Goal: Book appointment/travel/reservation

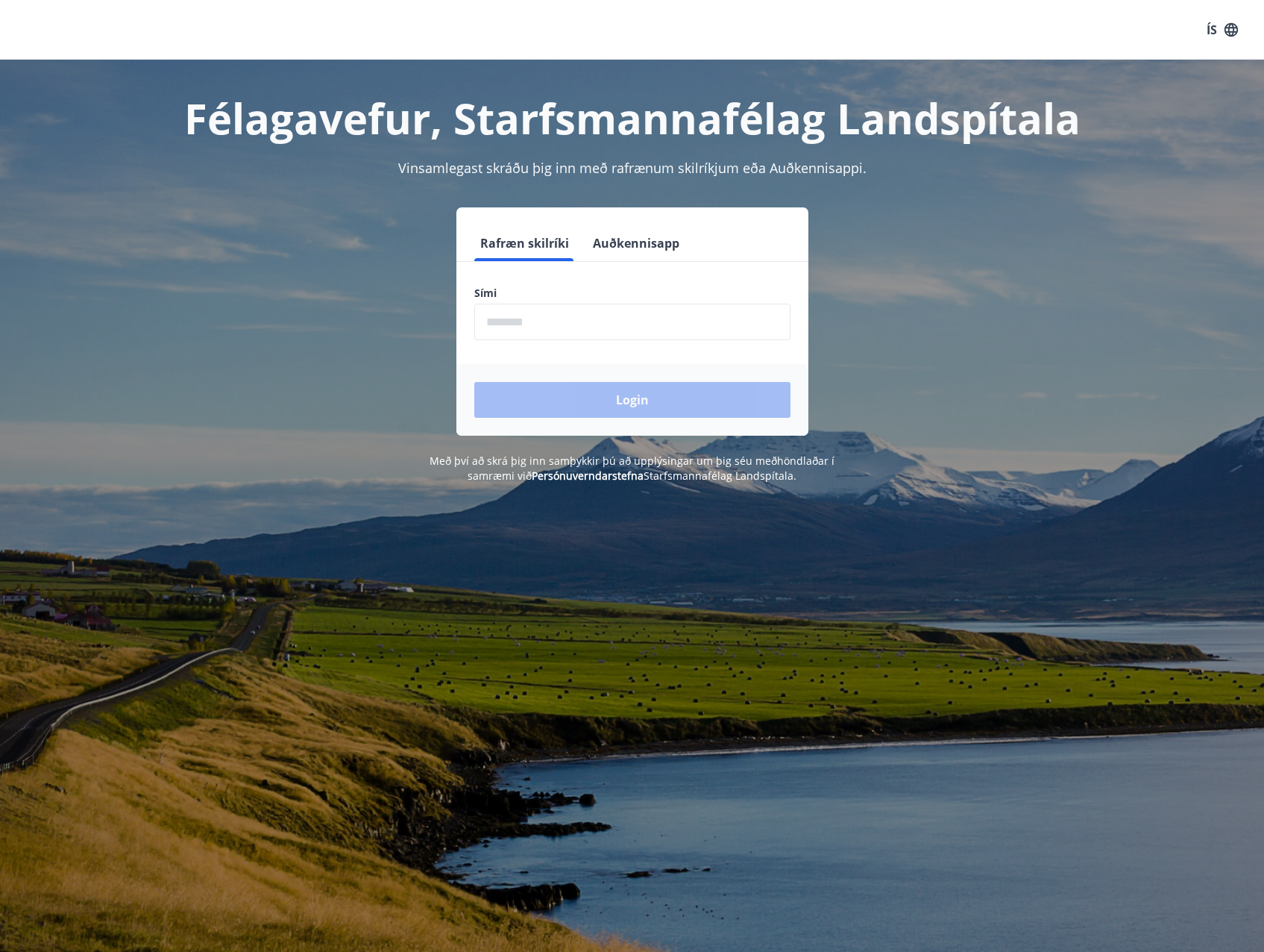
click at [521, 324] on input "phone" at bounding box center [632, 322] width 317 height 37
type input "********"
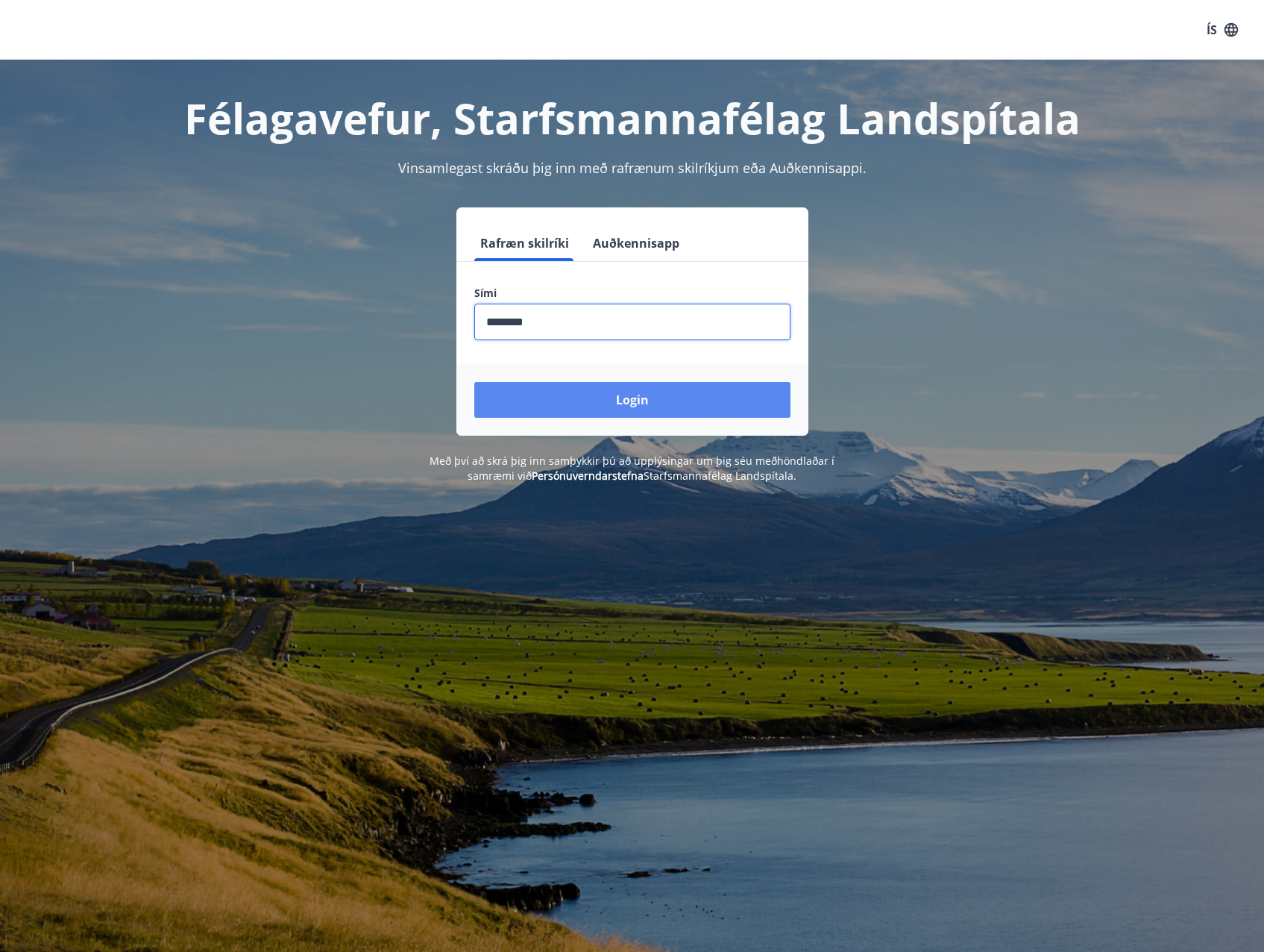
click at [613, 401] on button "Login" at bounding box center [632, 400] width 317 height 36
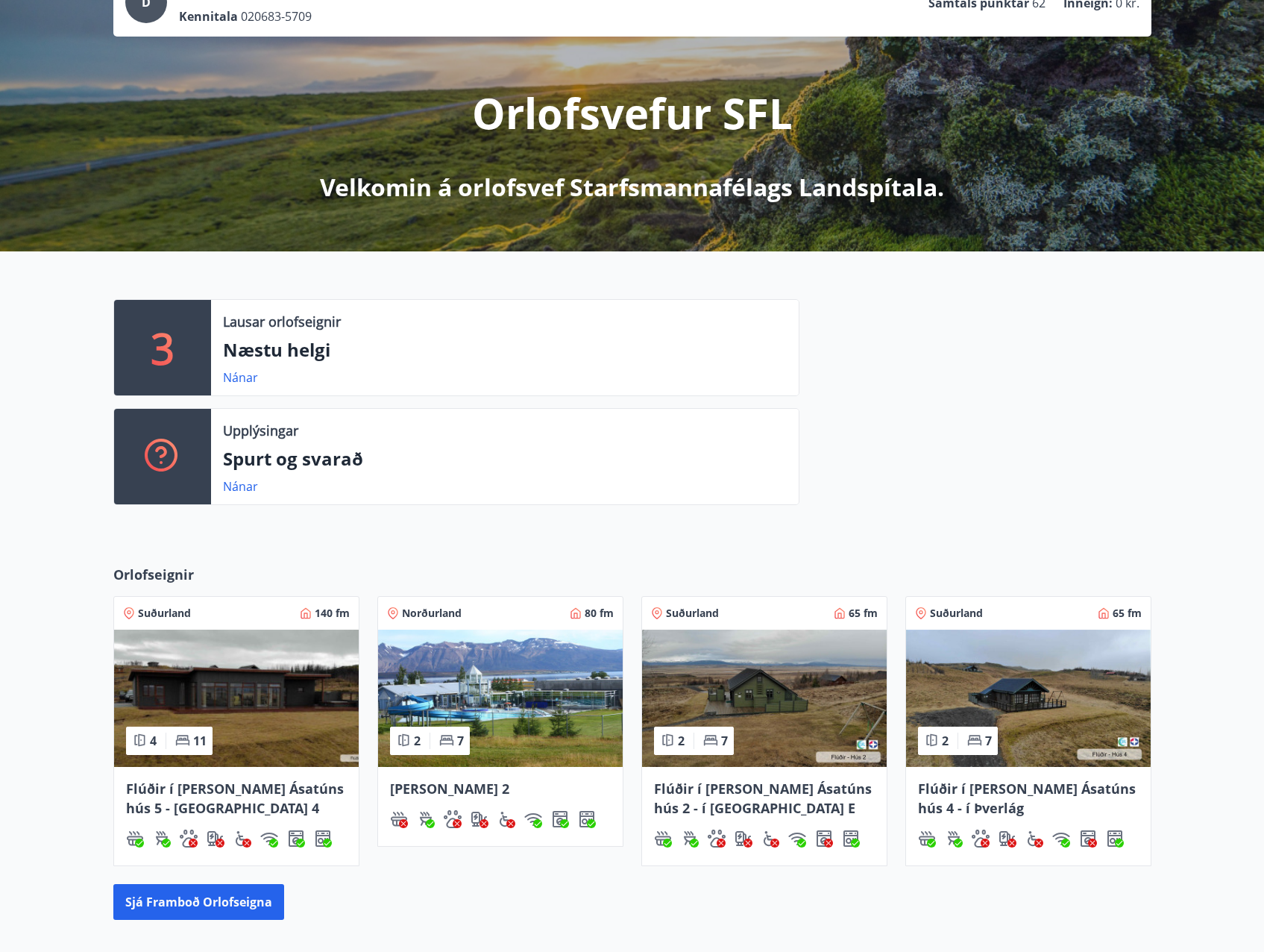
scroll to position [149, 0]
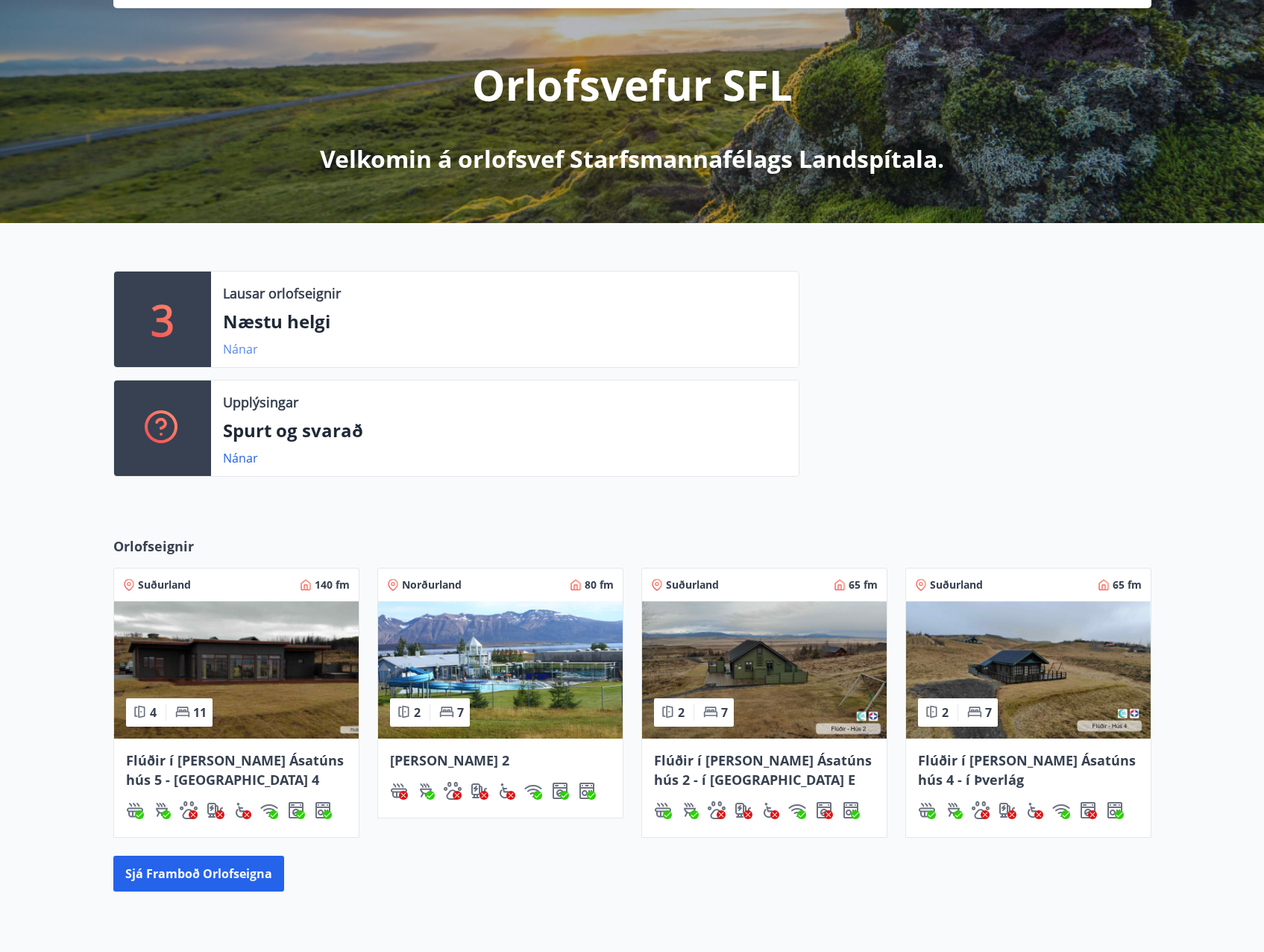
click at [229, 350] on link "Nánar" at bounding box center [241, 349] width 35 height 17
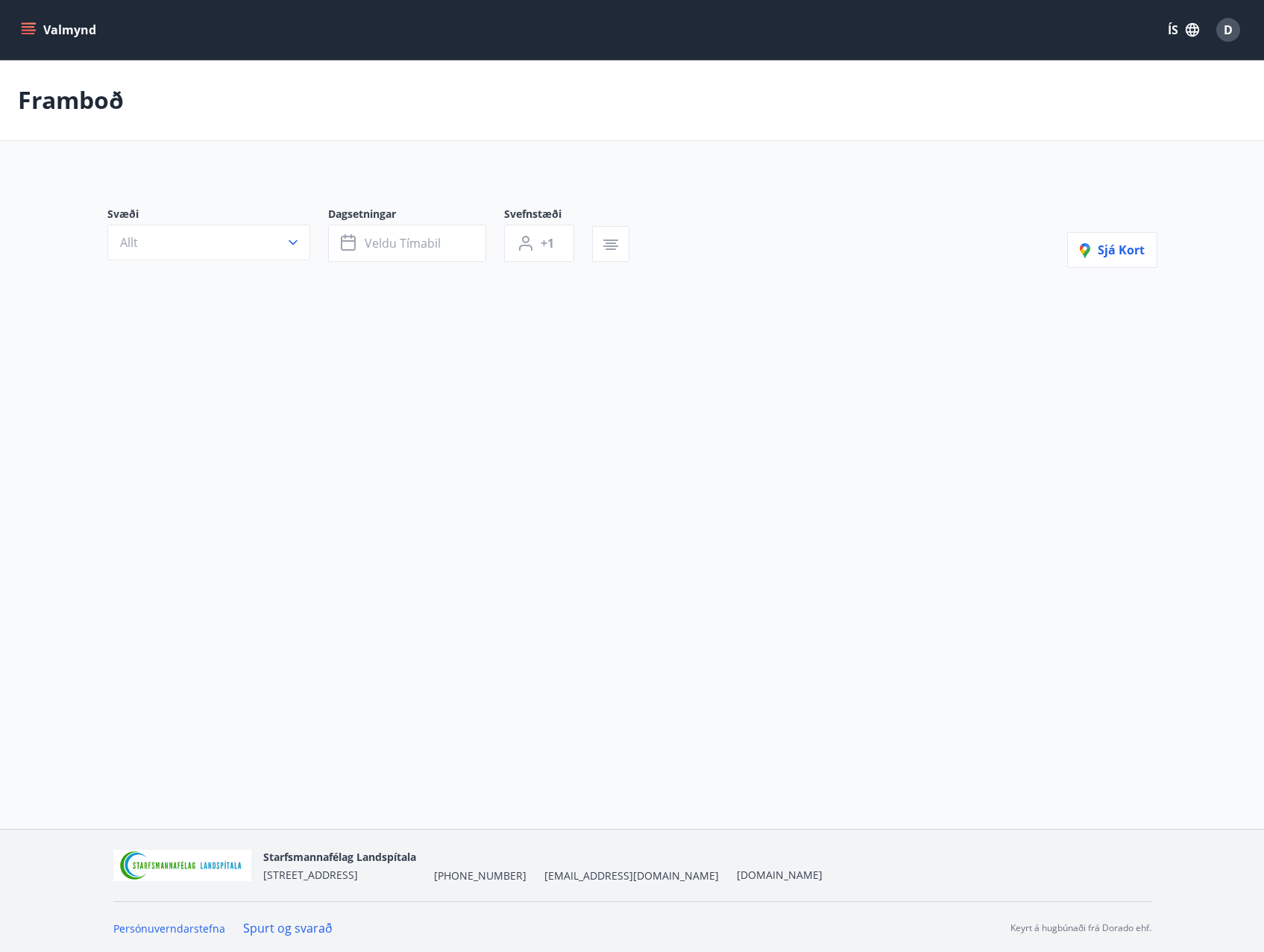
type input "*"
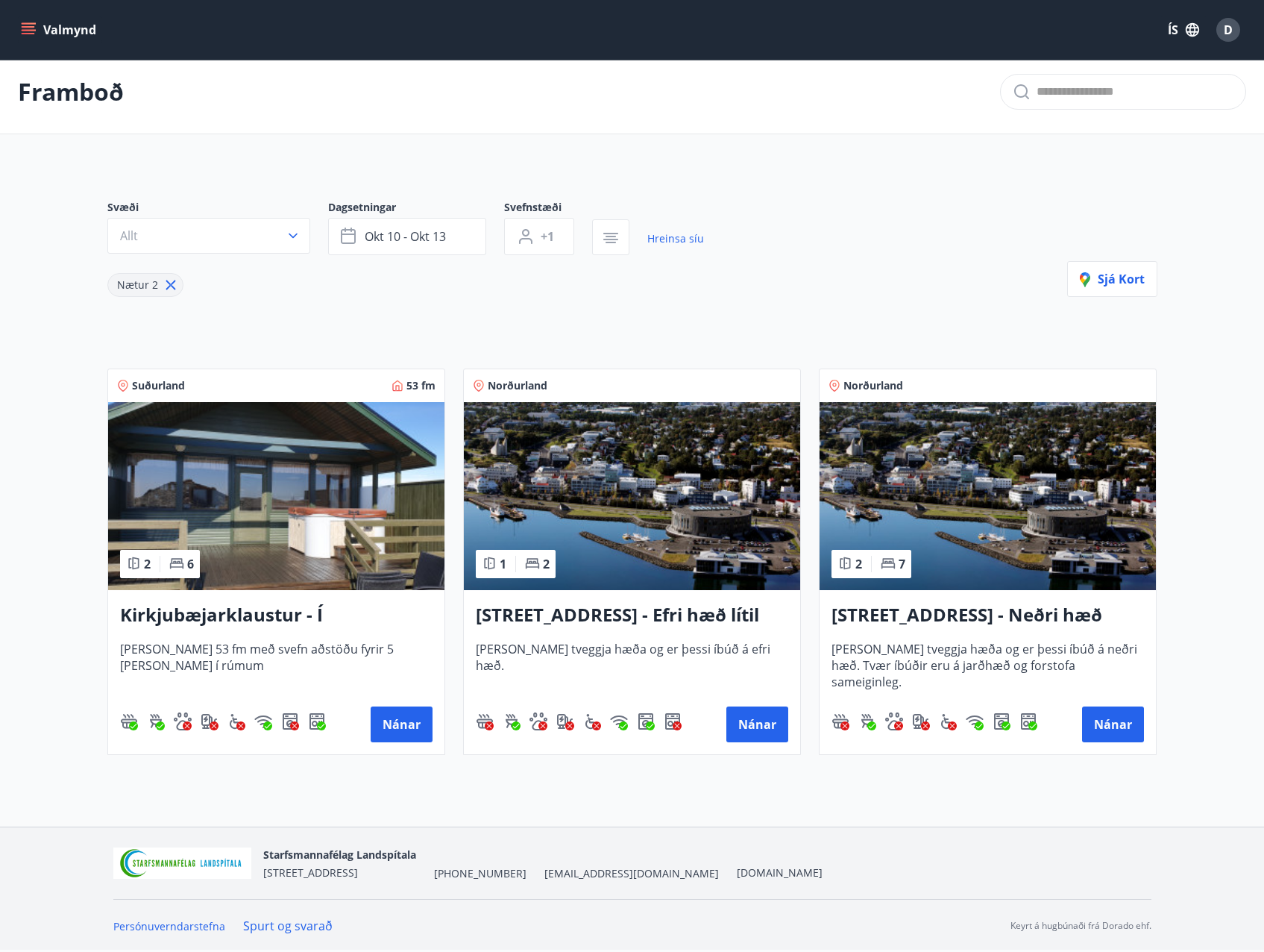
click at [609, 614] on h3 "[STREET_ADDRESS] - Efri hæð lítil íbúð 2" at bounding box center [632, 616] width 313 height 27
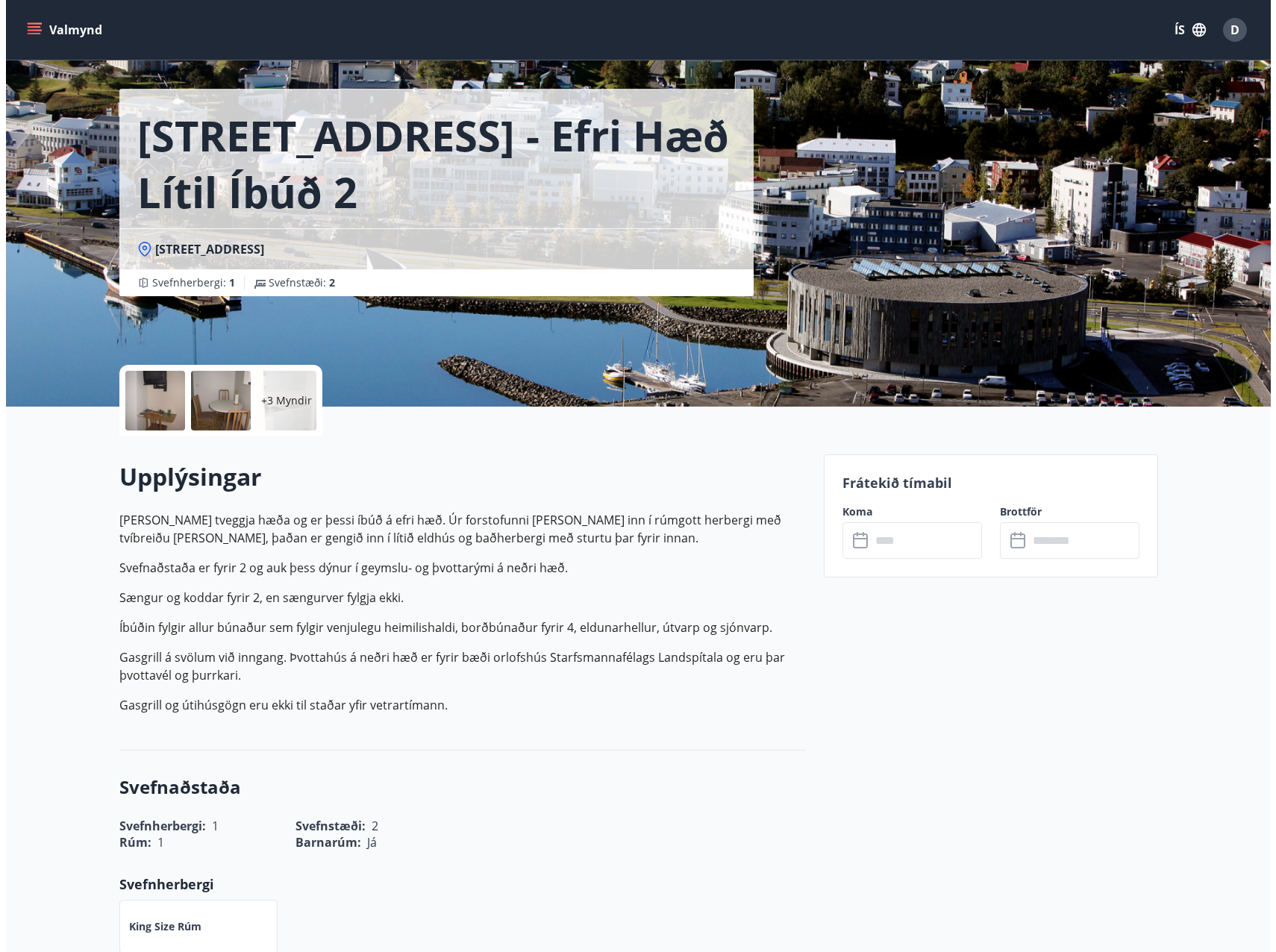
scroll to position [74, 0]
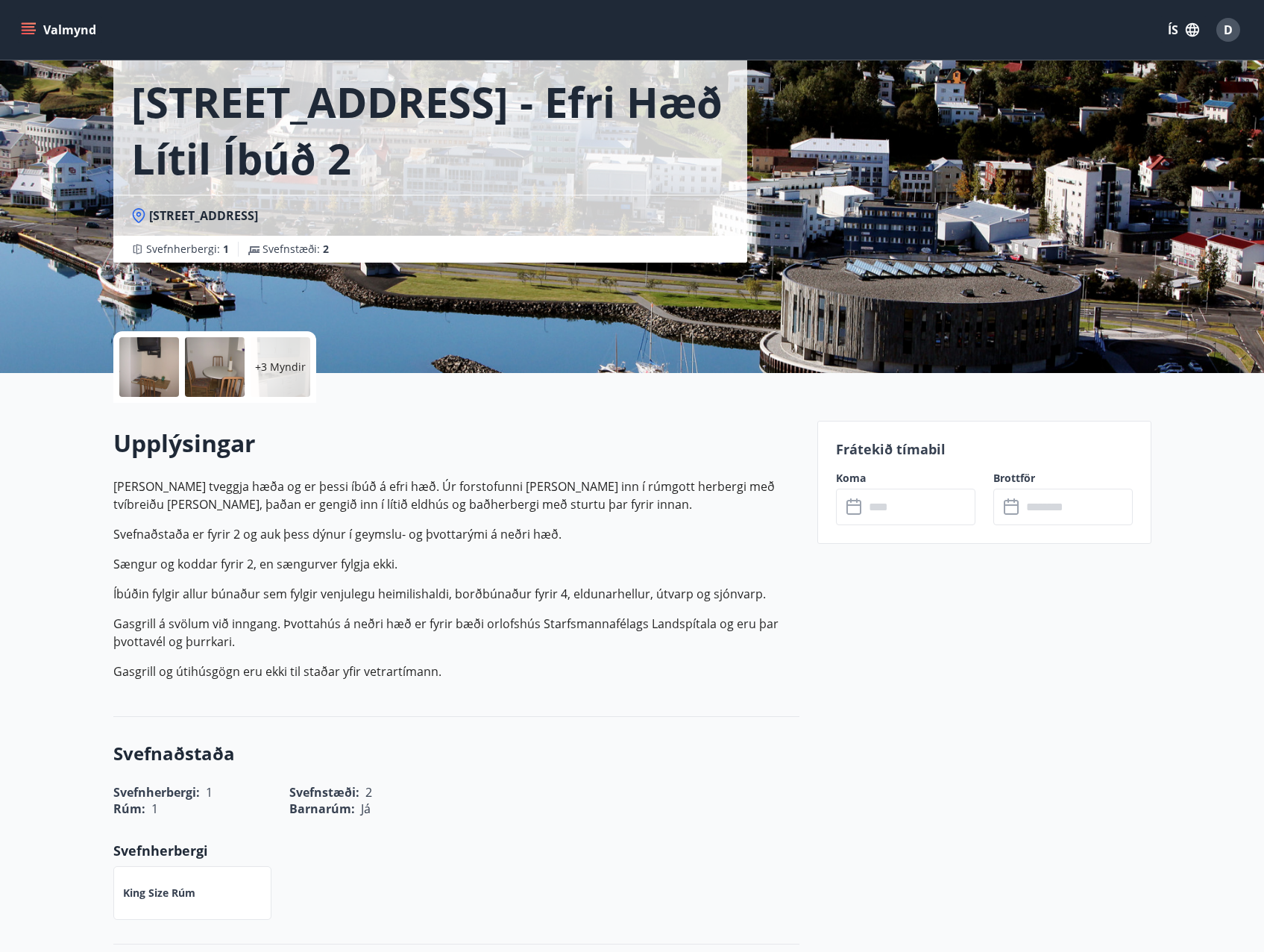
click at [270, 371] on p "+3 Myndir" at bounding box center [280, 367] width 50 height 15
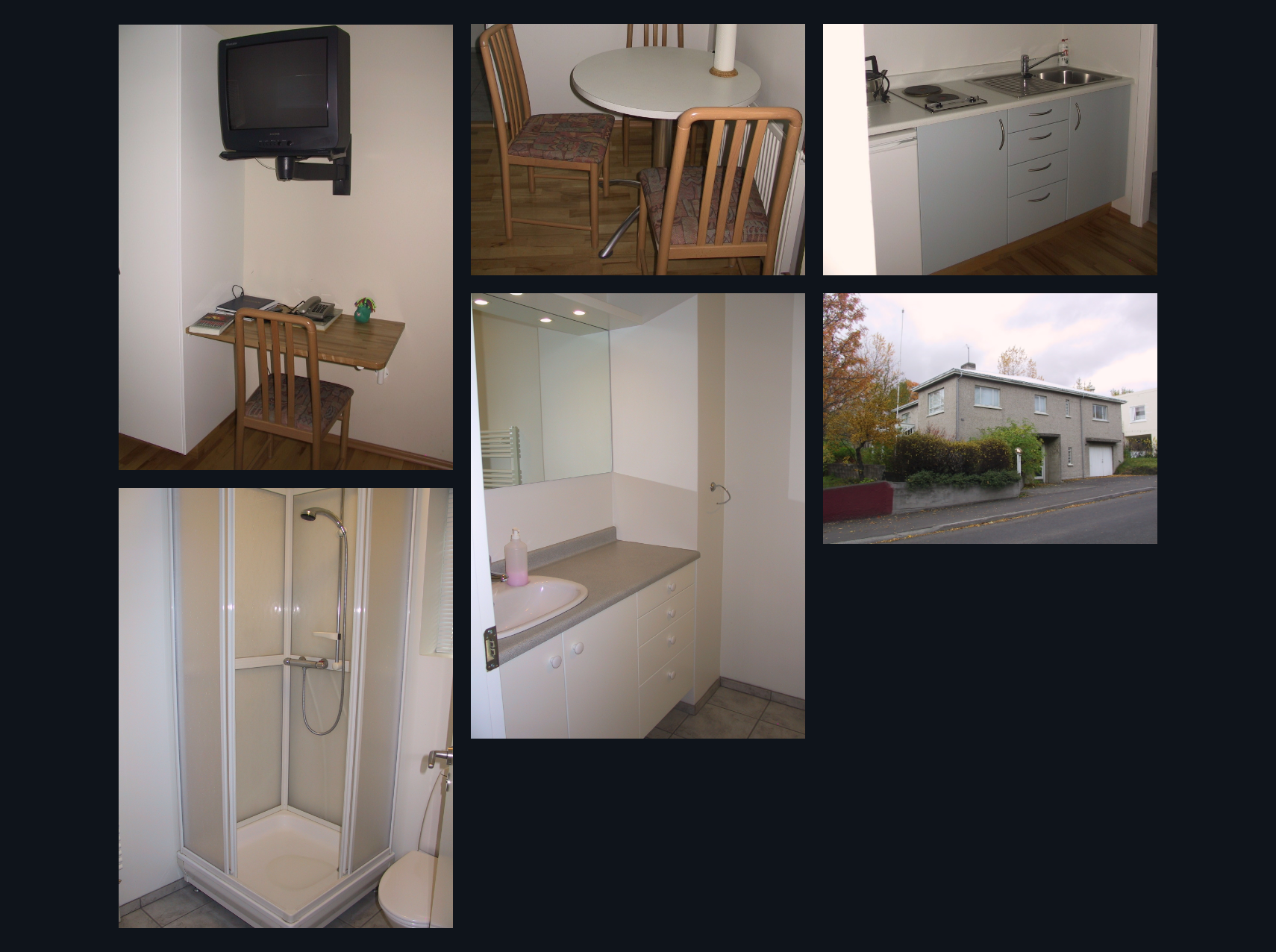
scroll to position [532, 0]
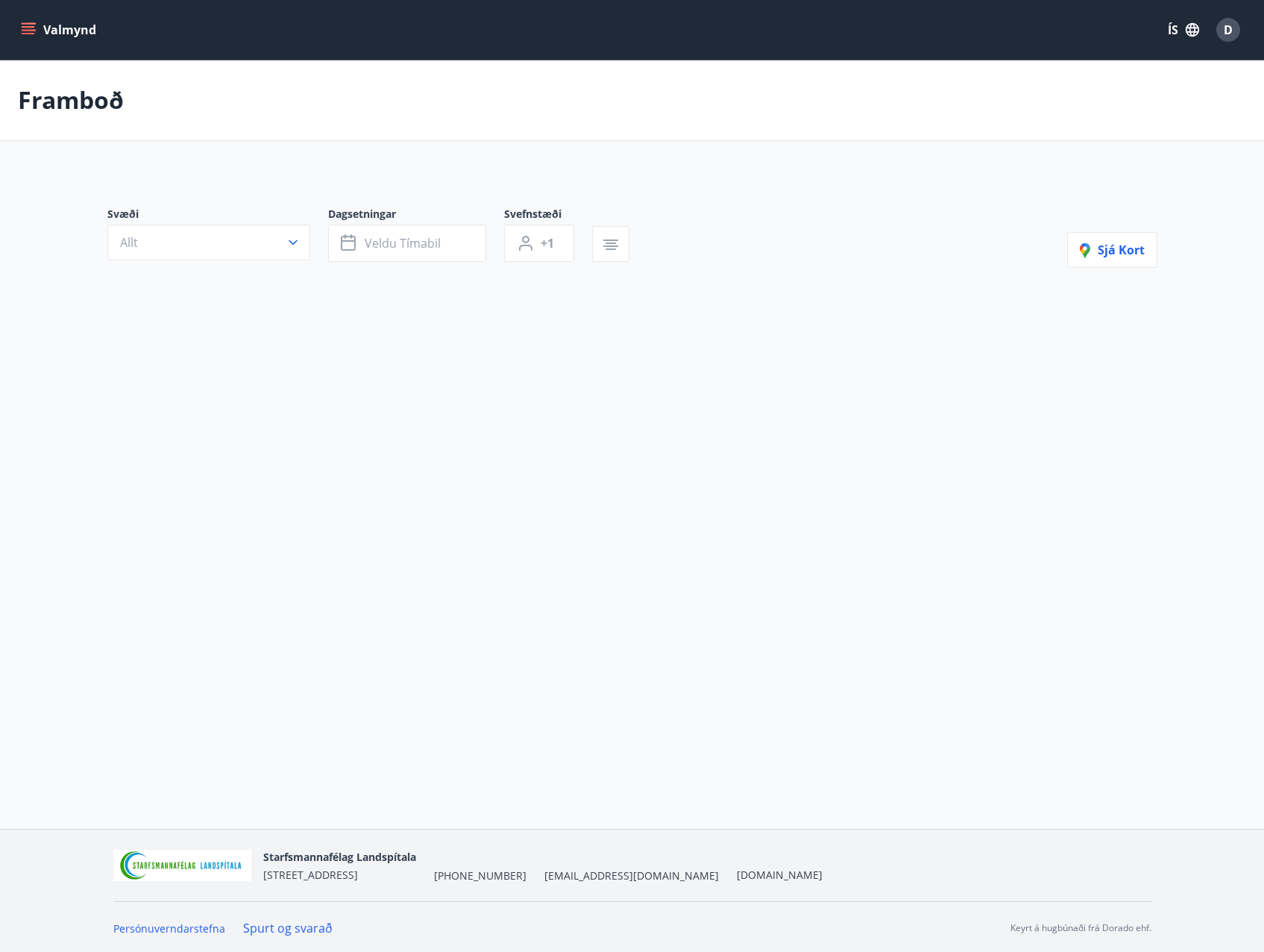
type input "*"
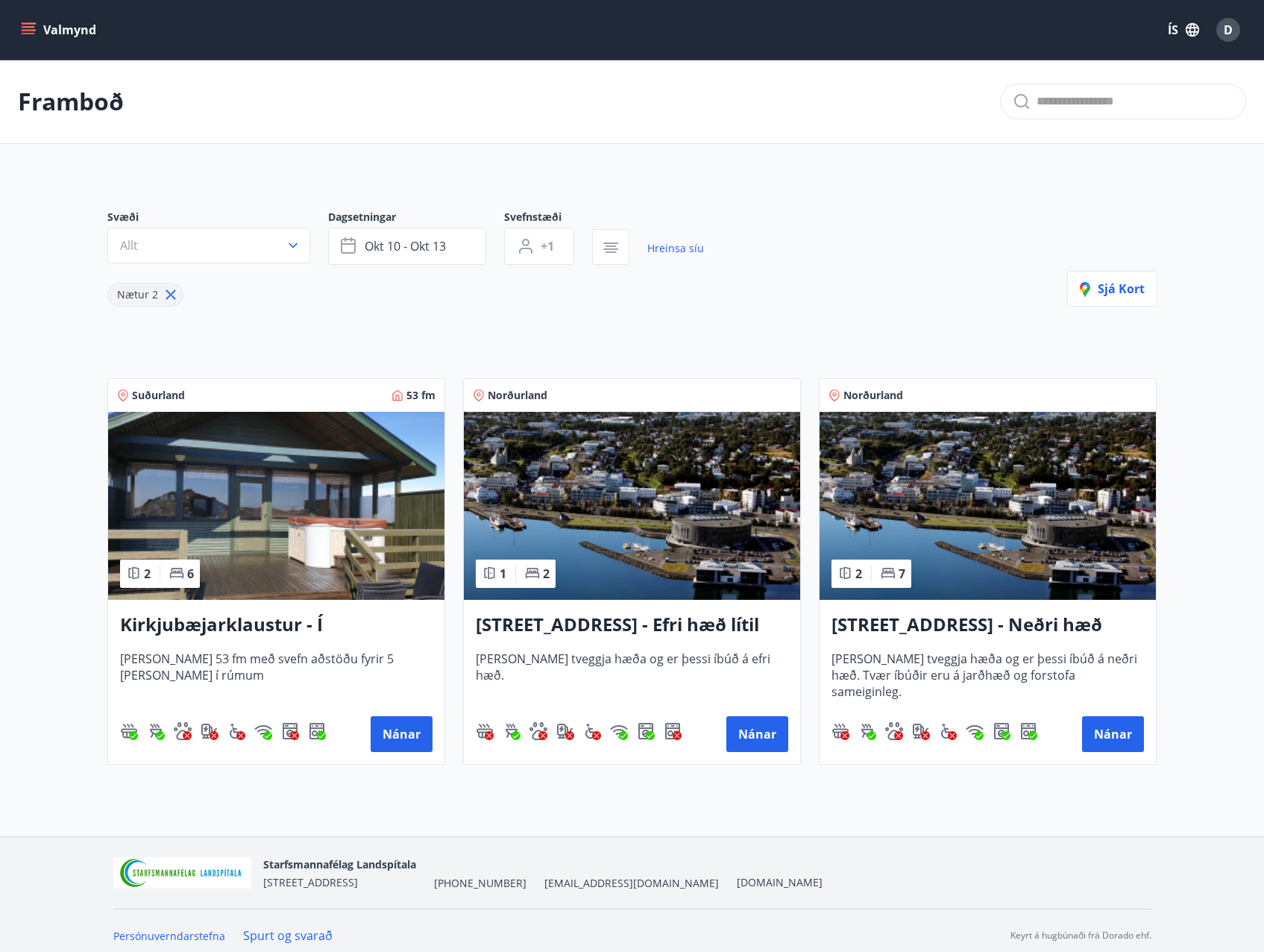
click at [961, 623] on h3 "Hrafnagilsstræti 23 - Neðri hæð íbúð 3" at bounding box center [988, 625] width 313 height 27
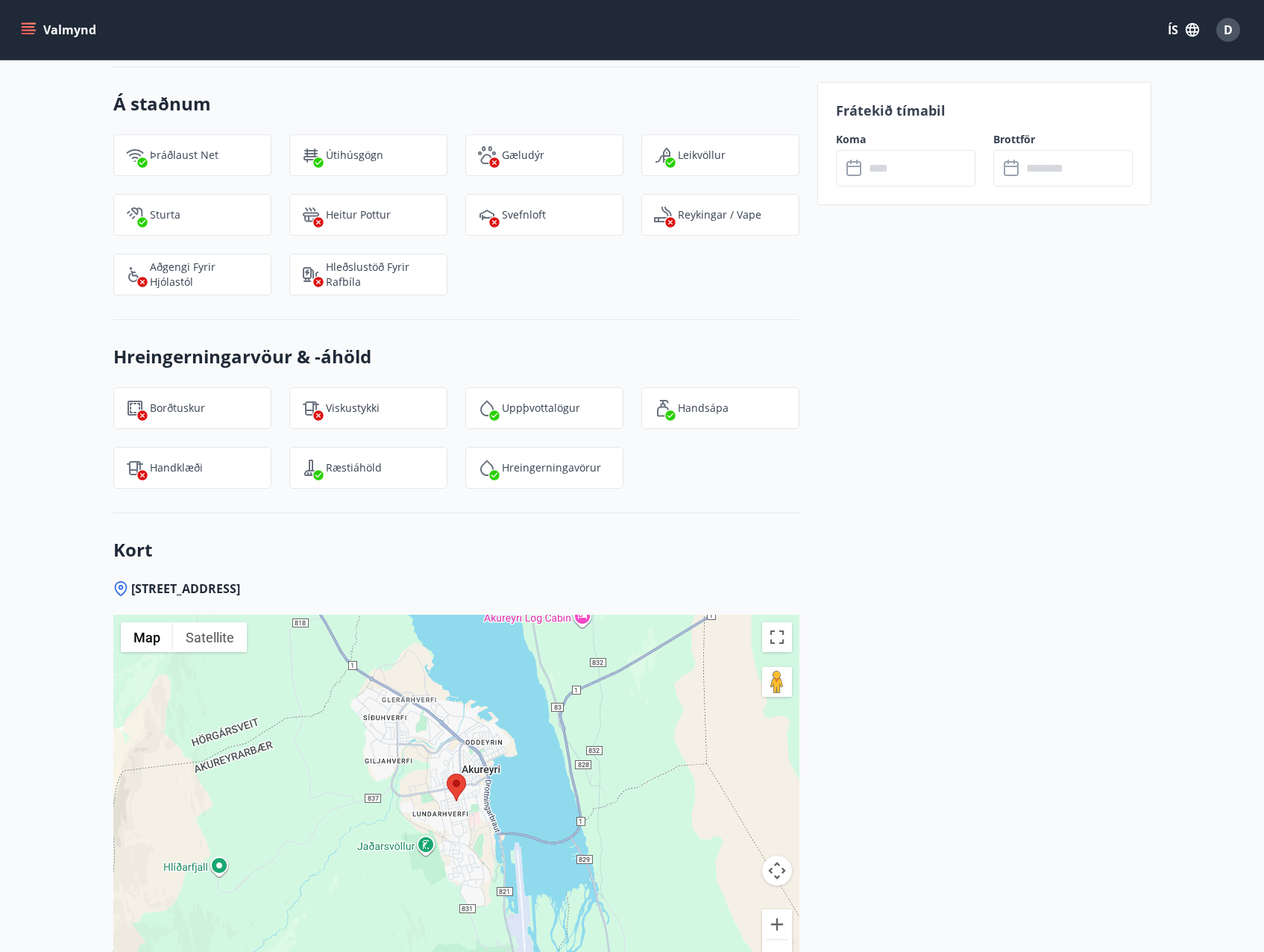
scroll to position [1865, 0]
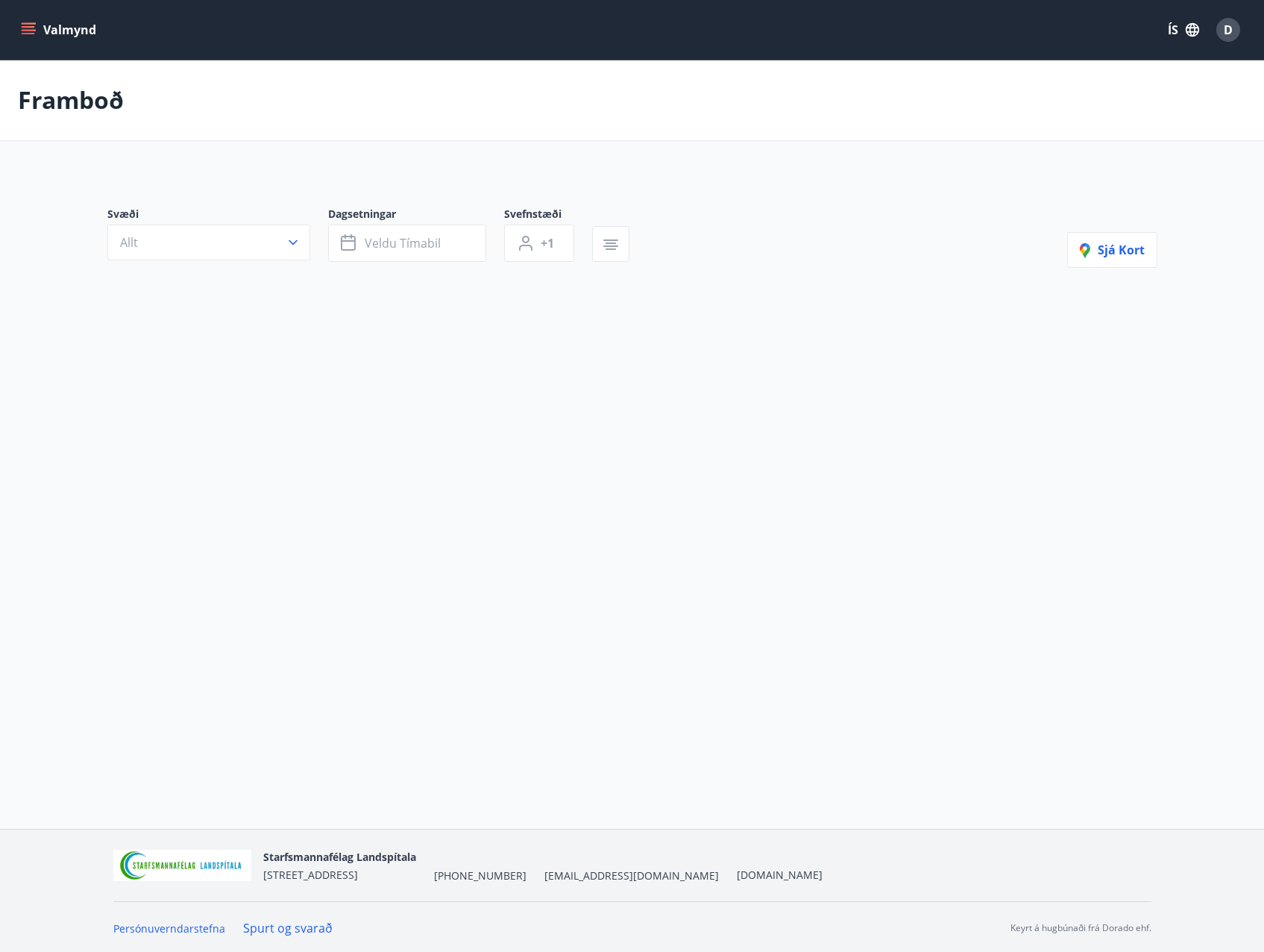
type input "*"
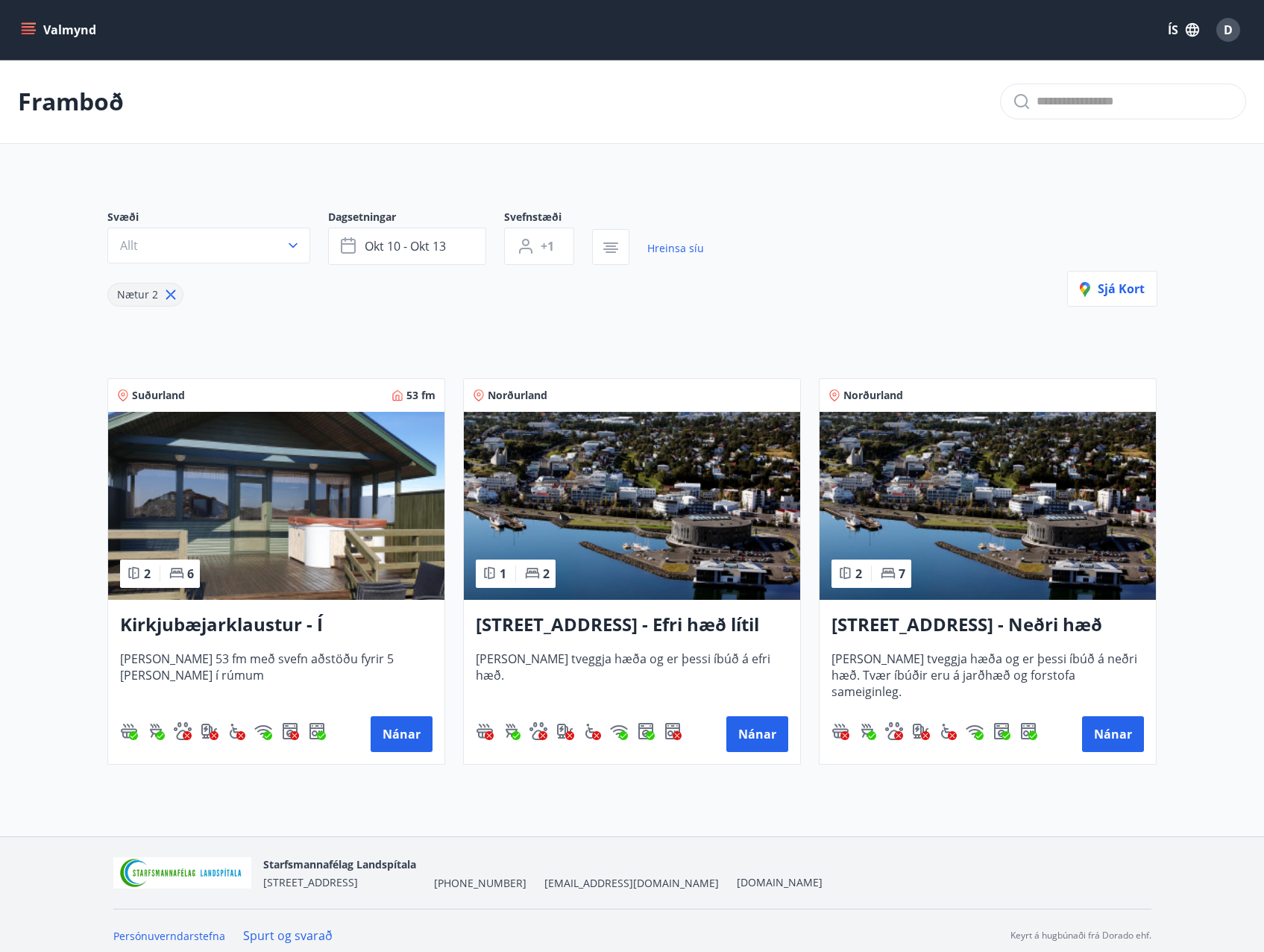
click at [929, 628] on h3 "Hrafnagilsstræti 23 - Neðri hæð íbúð 3" at bounding box center [988, 625] width 313 height 27
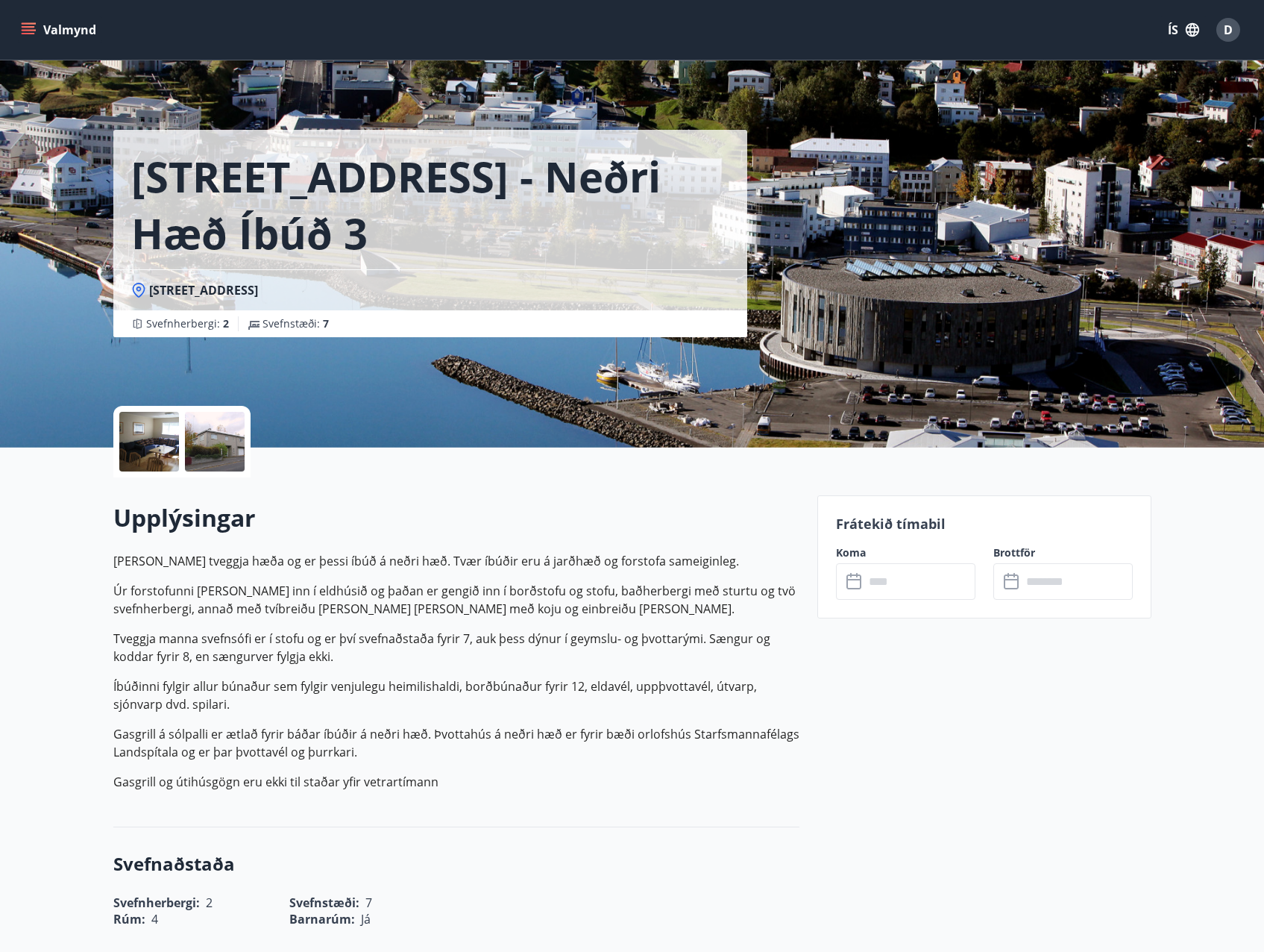
click at [238, 443] on div at bounding box center [214, 441] width 59 height 59
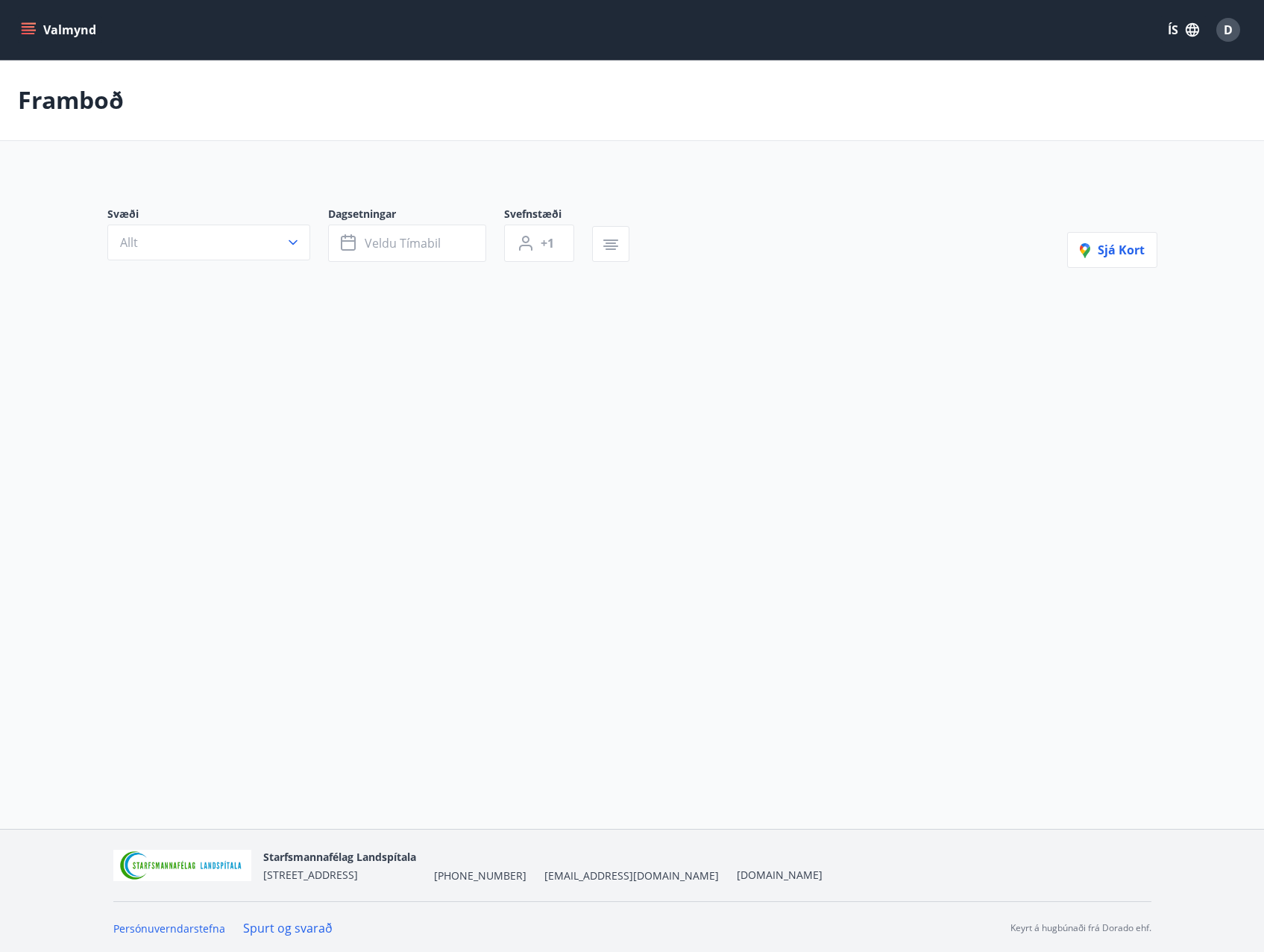
type input "*"
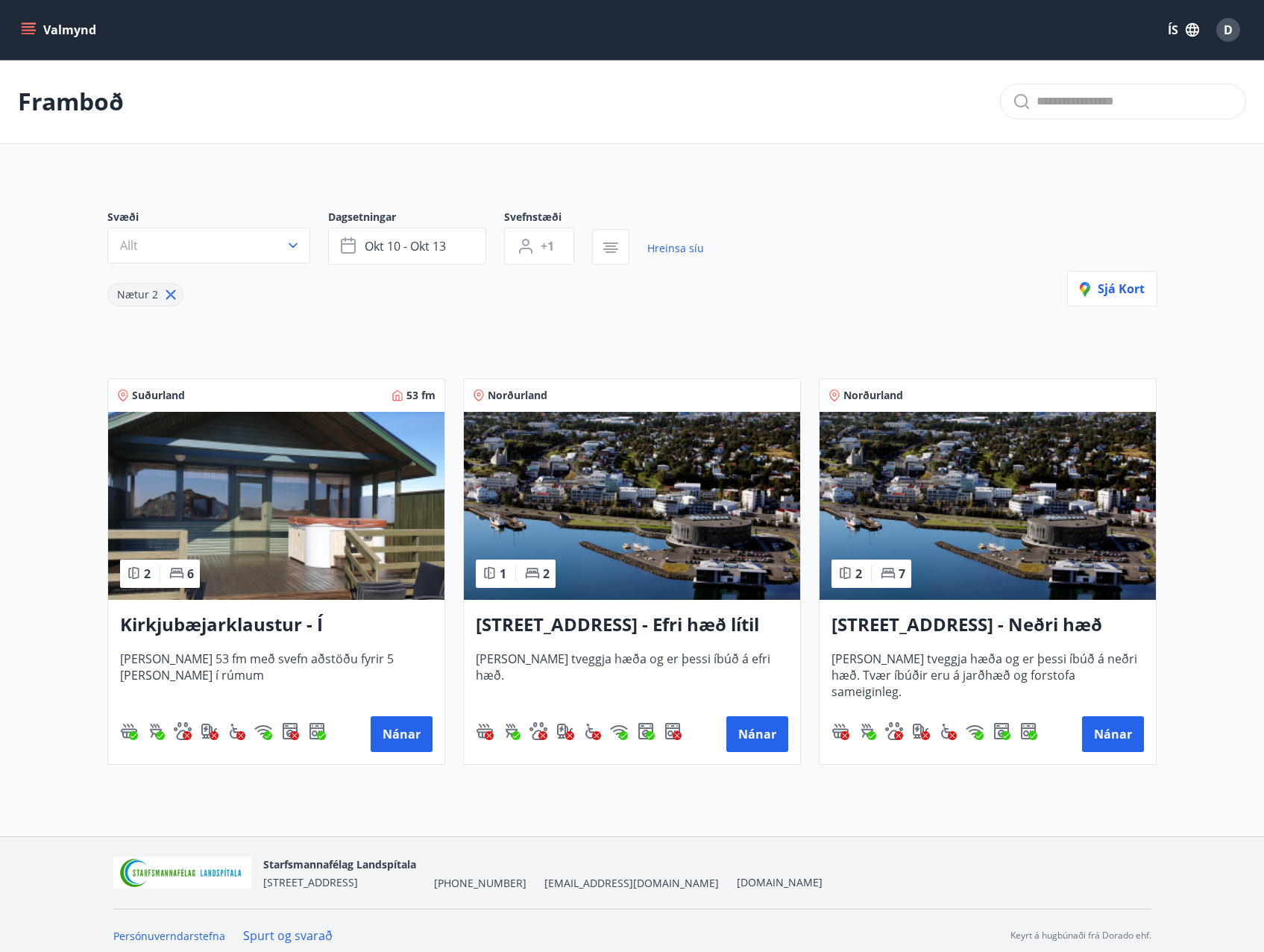
click at [310, 579] on img at bounding box center [276, 506] width 336 height 188
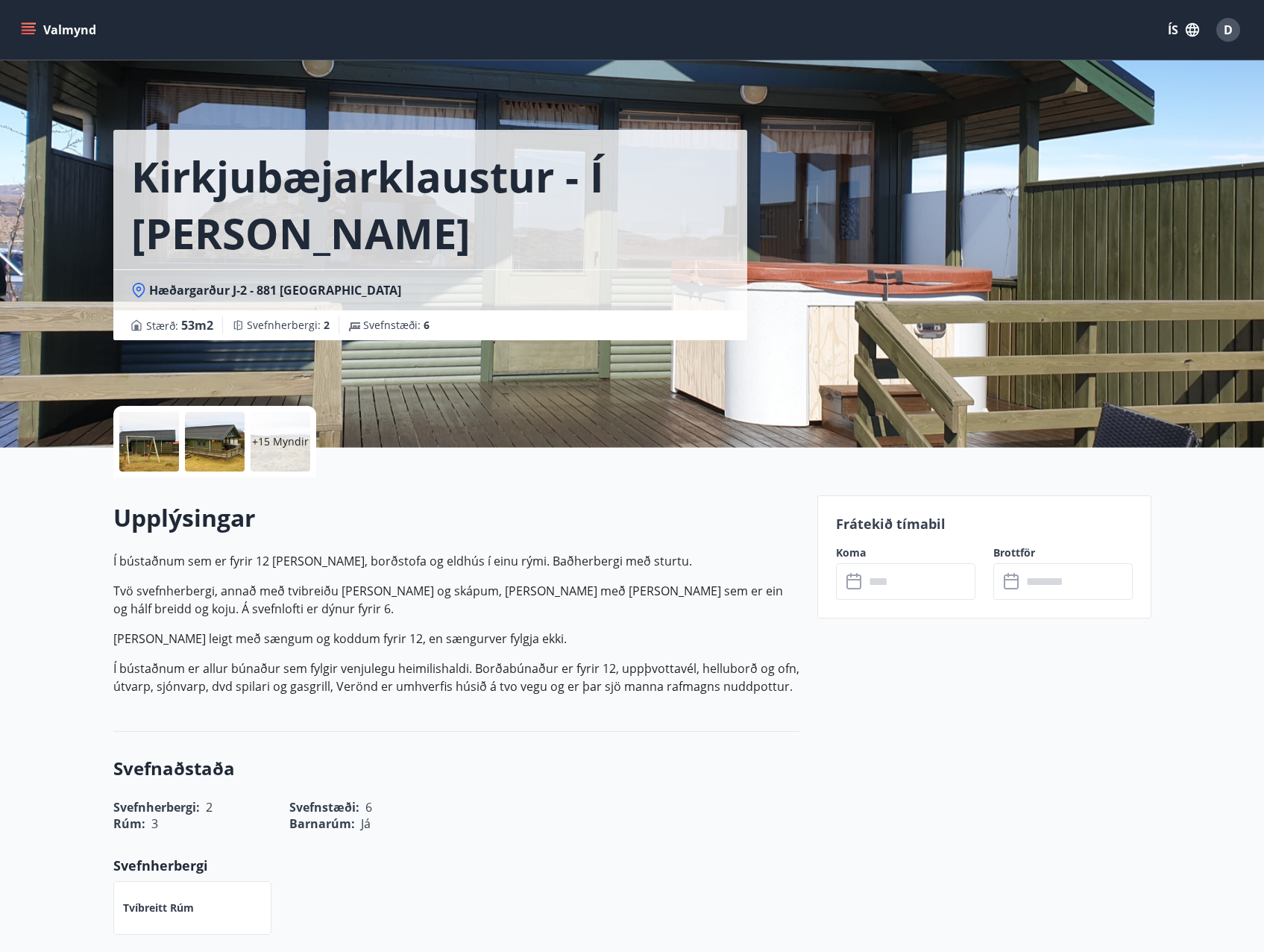
click at [278, 435] on p "+15 Myndir" at bounding box center [280, 441] width 56 height 15
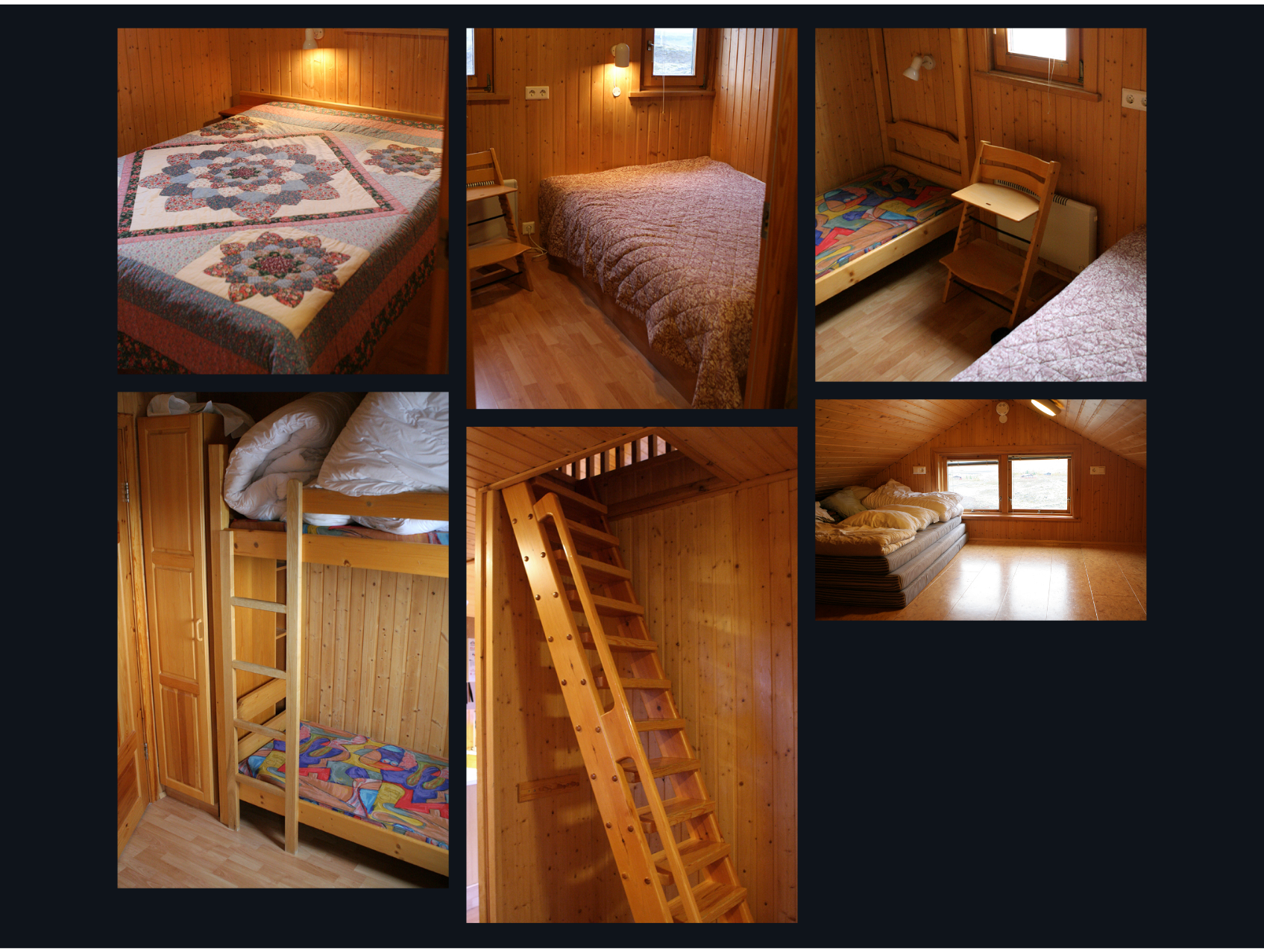
scroll to position [1351, 0]
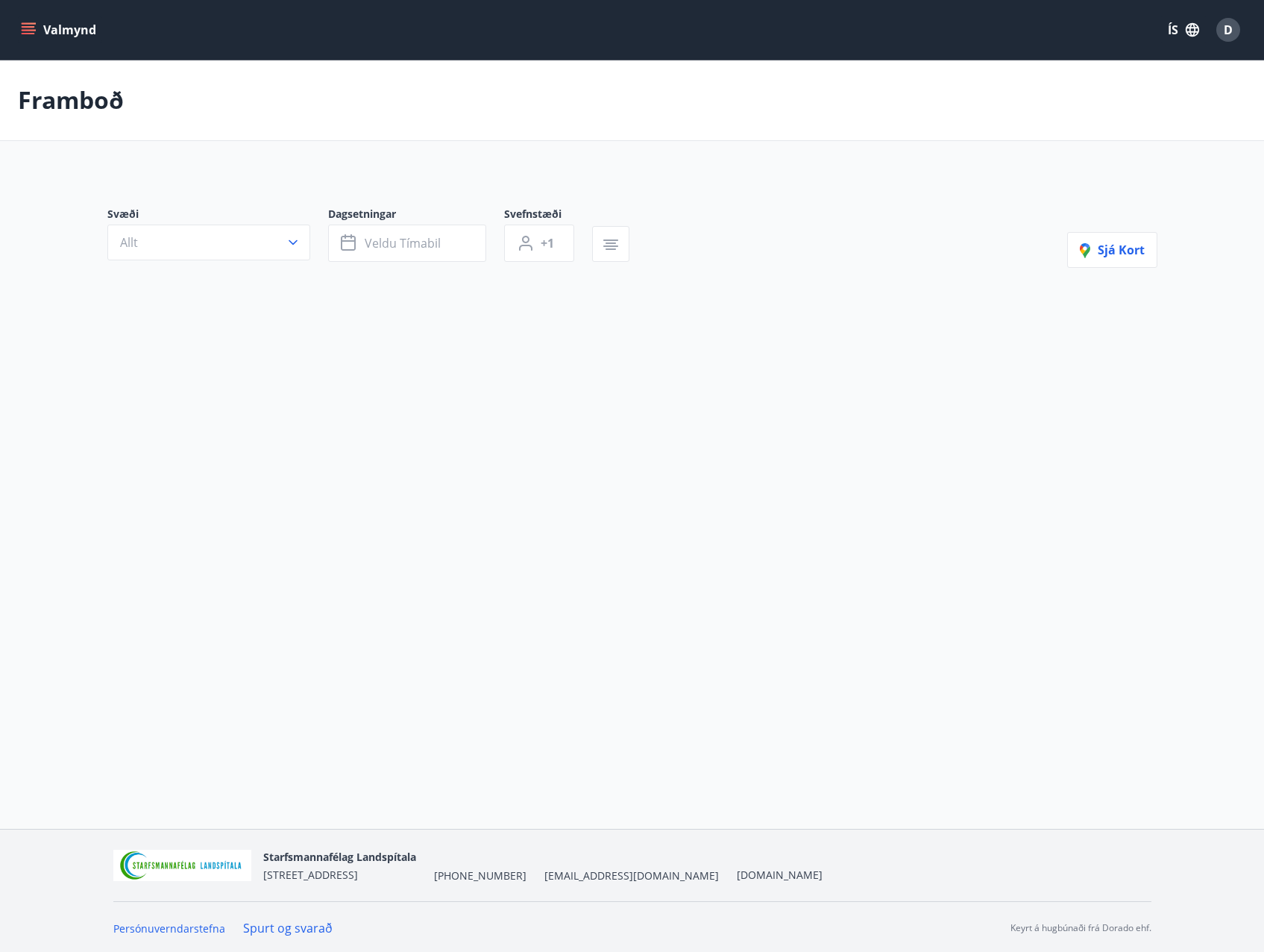
type input "*"
